Goal: Transaction & Acquisition: Purchase product/service

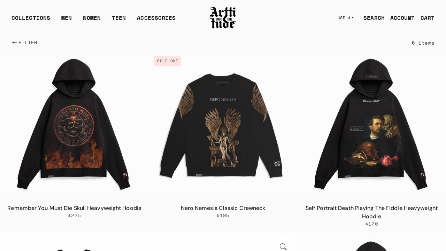
scroll to position [87, 0]
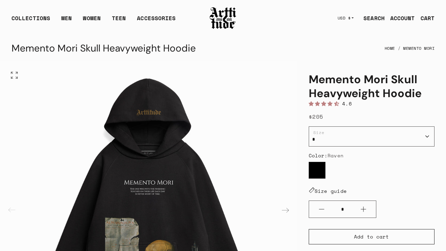
scroll to position [16, 0]
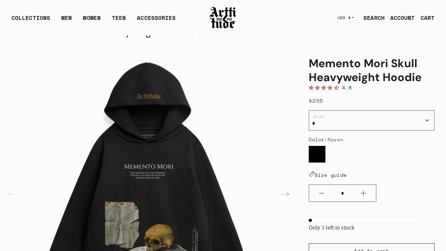
click at [350, 131] on div "**********" at bounding box center [372, 138] width 126 height 55
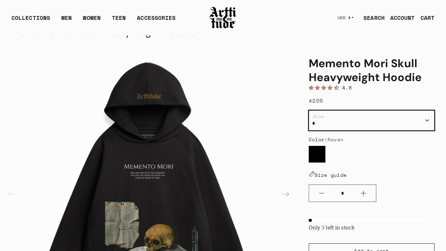
click at [364, 126] on select "**********" at bounding box center [372, 121] width 126 height 20
select select "*"
click at [364, 124] on select "**********" at bounding box center [372, 121] width 126 height 20
select select "*"
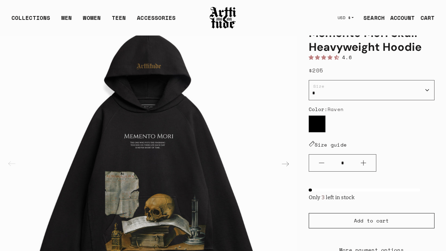
scroll to position [48, 0]
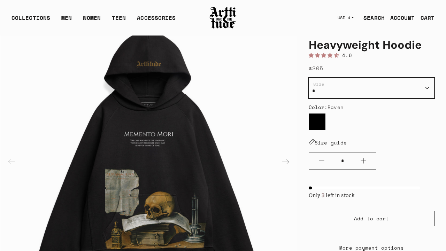
click at [391, 91] on select "**********" at bounding box center [372, 88] width 126 height 20
select select "*"
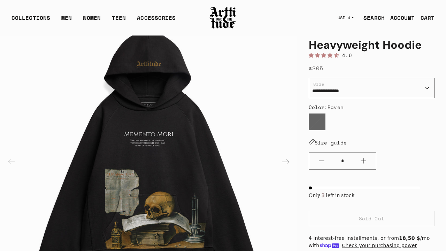
click at [146, 146] on img "1 / 2" at bounding box center [148, 161] width 297 height 297
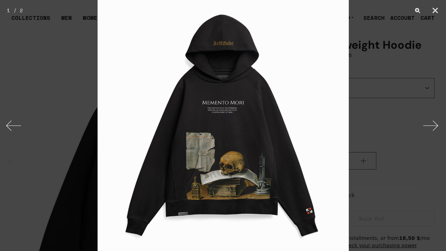
click at [229, 106] on img at bounding box center [223, 125] width 251 height 251
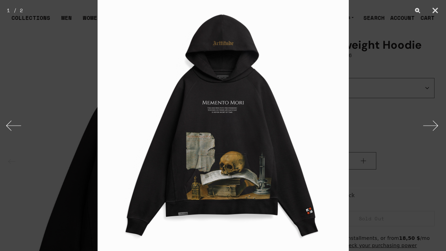
click at [210, 183] on img at bounding box center [223, 125] width 251 height 251
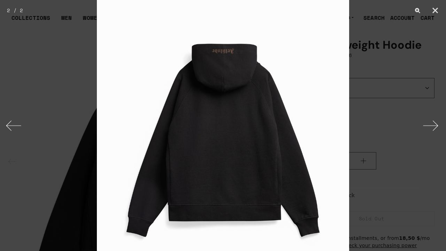
click at [223, 88] on img at bounding box center [223, 125] width 252 height 251
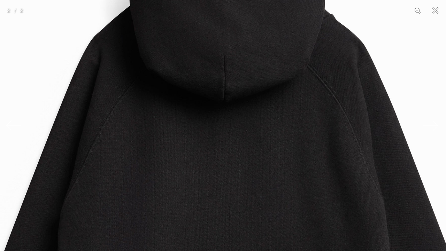
click at [223, 88] on img at bounding box center [223, 202] width 757 height 754
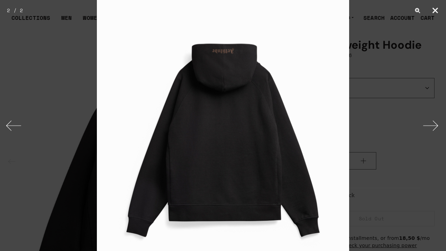
click at [433, 12] on button "Close" at bounding box center [435, 10] width 17 height 21
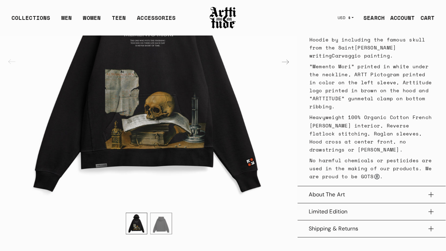
scroll to position [366, 0]
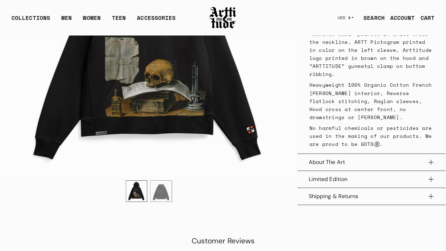
click at [383, 154] on button "About The Art" at bounding box center [372, 162] width 126 height 17
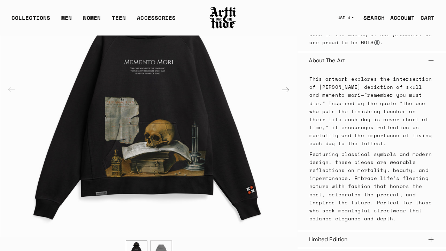
scroll to position [472, 0]
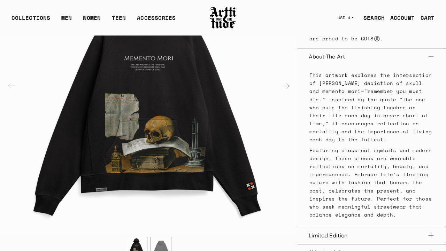
click at [355, 228] on button "Limited Edition" at bounding box center [372, 236] width 126 height 17
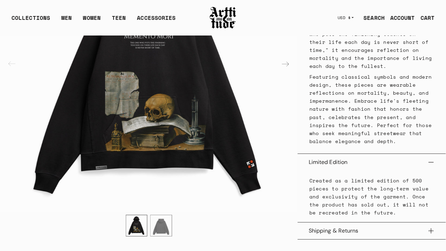
scroll to position [546, 0]
click at [355, 222] on button "Shipping & Returns" at bounding box center [372, 230] width 126 height 17
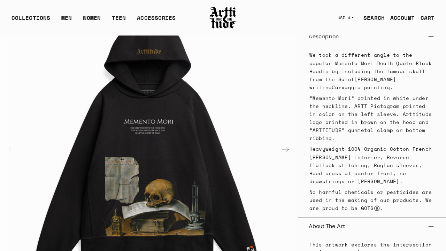
scroll to position [301, 0]
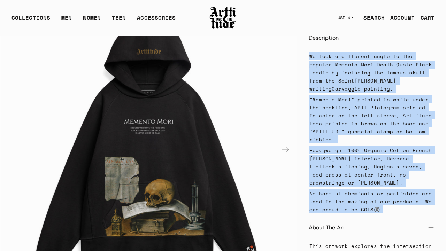
drag, startPoint x: 310, startPoint y: 54, endPoint x: 398, endPoint y: 192, distance: 163.8
click at [398, 193] on div "We took a different angle to the popular Memento Mori Death Quote Black Hoodie …" at bounding box center [372, 133] width 126 height 173
copy div "We took a different angle to the popular Memento Mori Death Quote Black Hoodie …"
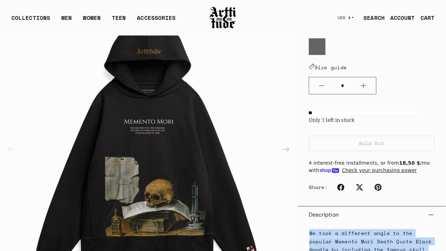
scroll to position [119, 0]
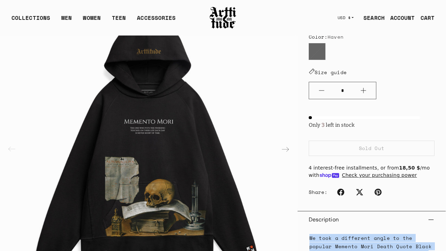
click at [429, 222] on button "Description" at bounding box center [372, 220] width 126 height 17
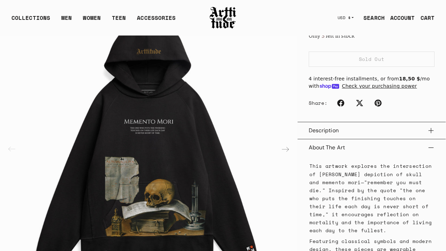
scroll to position [208, 0]
click at [430, 146] on button "About The Art" at bounding box center [372, 148] width 126 height 17
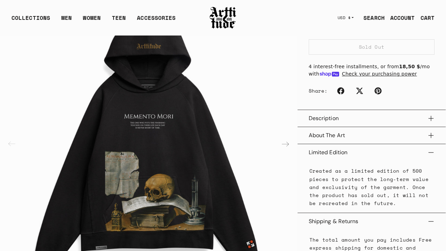
scroll to position [226, 0]
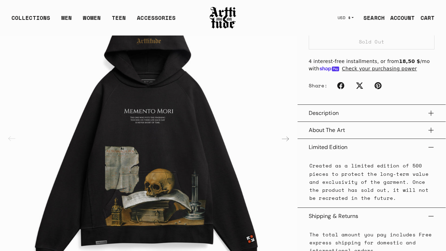
click at [430, 146] on button "Limited Edition" at bounding box center [372, 147] width 126 height 17
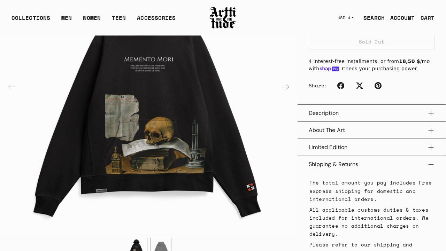
click at [431, 164] on button "Shipping & Returns" at bounding box center [372, 164] width 126 height 17
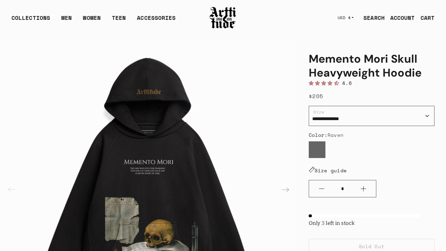
scroll to position [21, 0]
click at [398, 126] on div "**********" at bounding box center [372, 133] width 126 height 55
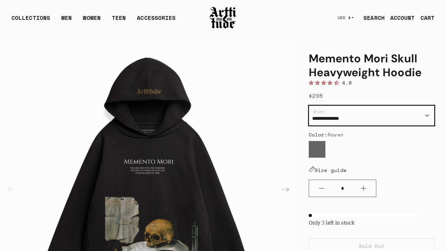
click at [401, 120] on select "**********" at bounding box center [372, 116] width 126 height 20
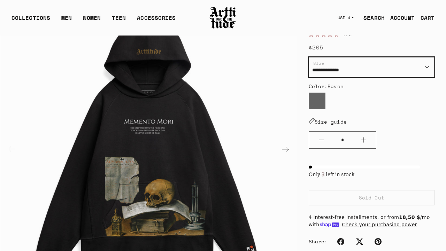
scroll to position [52, 0]
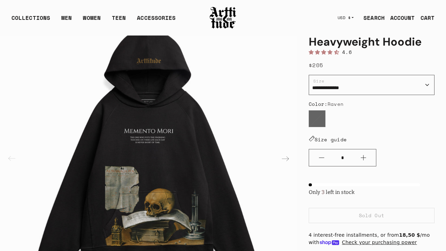
click at [308, 107] on div "**********" at bounding box center [372, 179] width 148 height 338
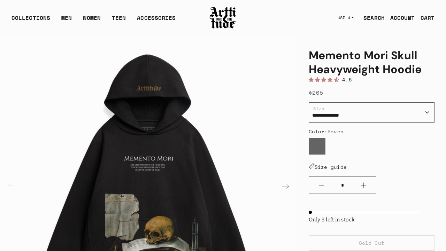
scroll to position [23, 0]
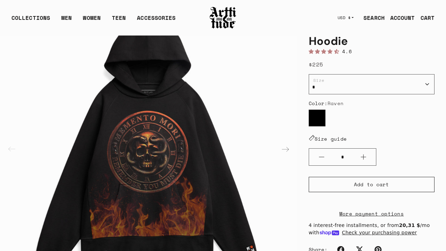
scroll to position [66, 0]
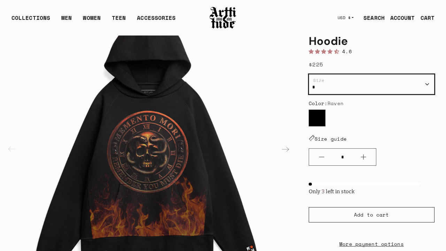
click at [363, 94] on select "**********" at bounding box center [372, 84] width 126 height 20
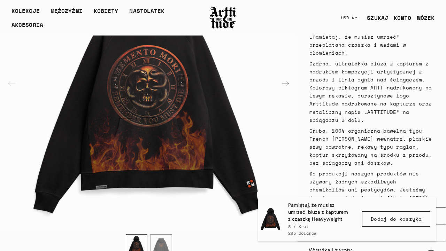
scroll to position [384, 0]
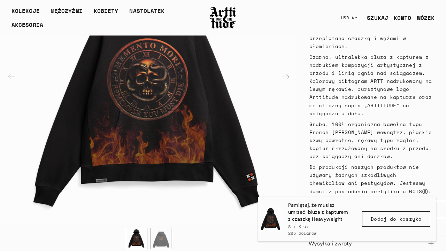
click at [391, 144] on font "Gruba, 100% organiczna bawełna typu French Terry wewnątrz, płaskie szwy odwrotn…" at bounding box center [371, 140] width 123 height 39
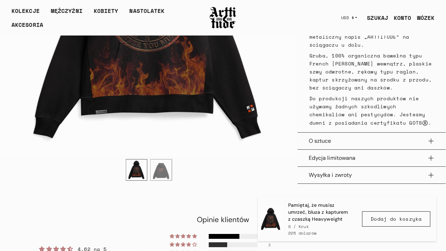
scroll to position [454, 0]
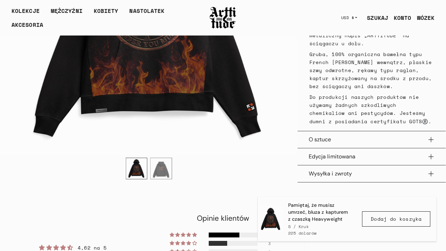
click at [336, 139] on button "O sztuce" at bounding box center [372, 139] width 126 height 17
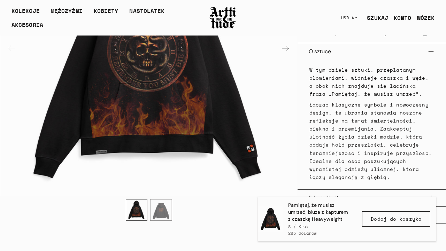
scroll to position [543, 0]
